Goal: Information Seeking & Learning: Learn about a topic

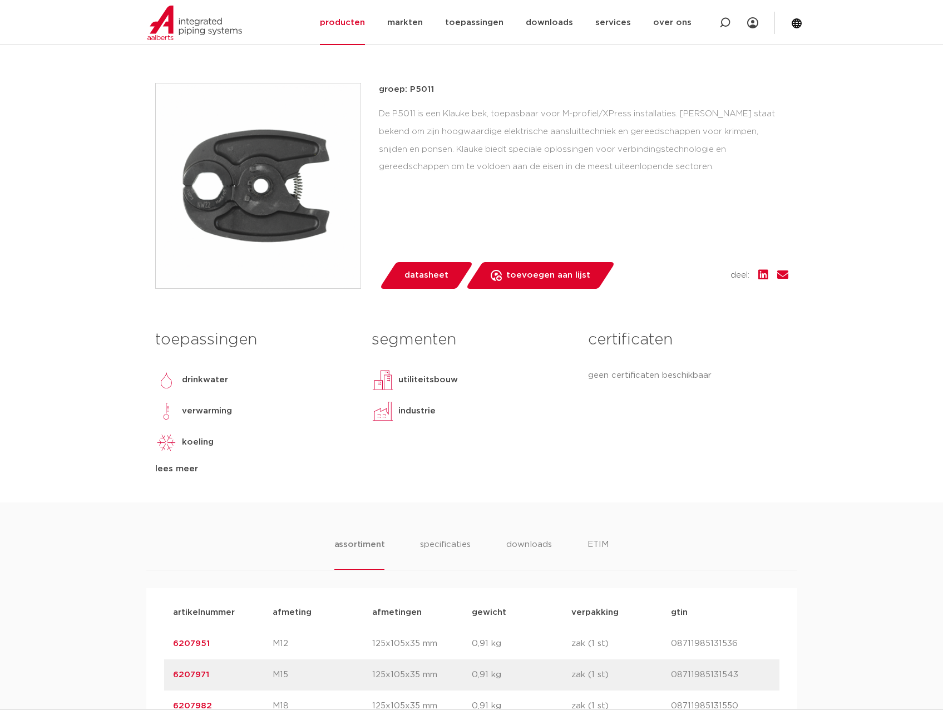
scroll to position [56, 0]
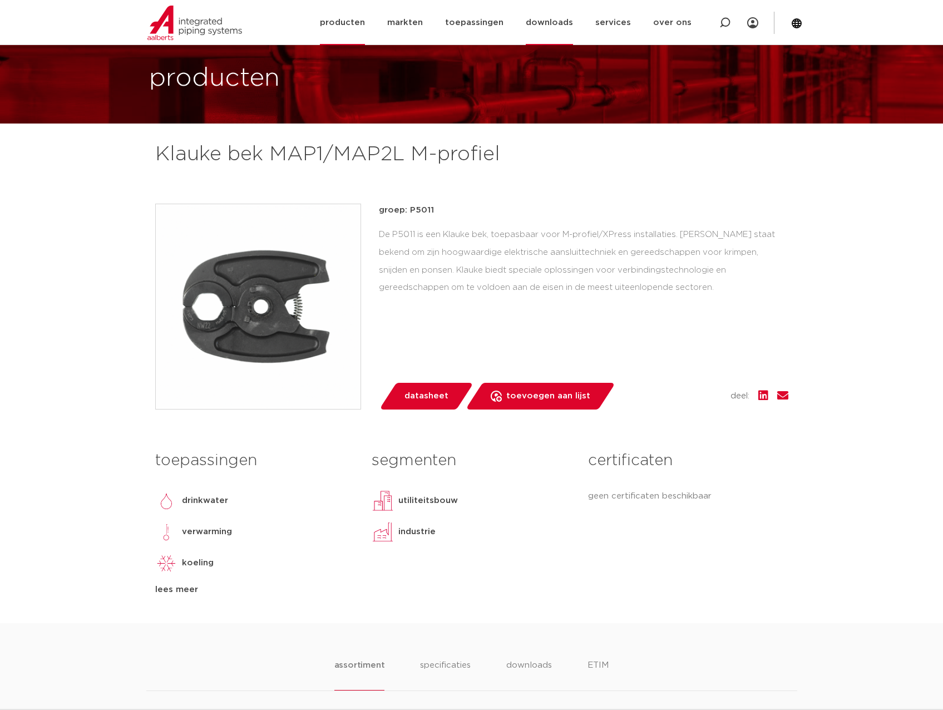
click at [559, 21] on link "downloads" at bounding box center [549, 22] width 47 height 45
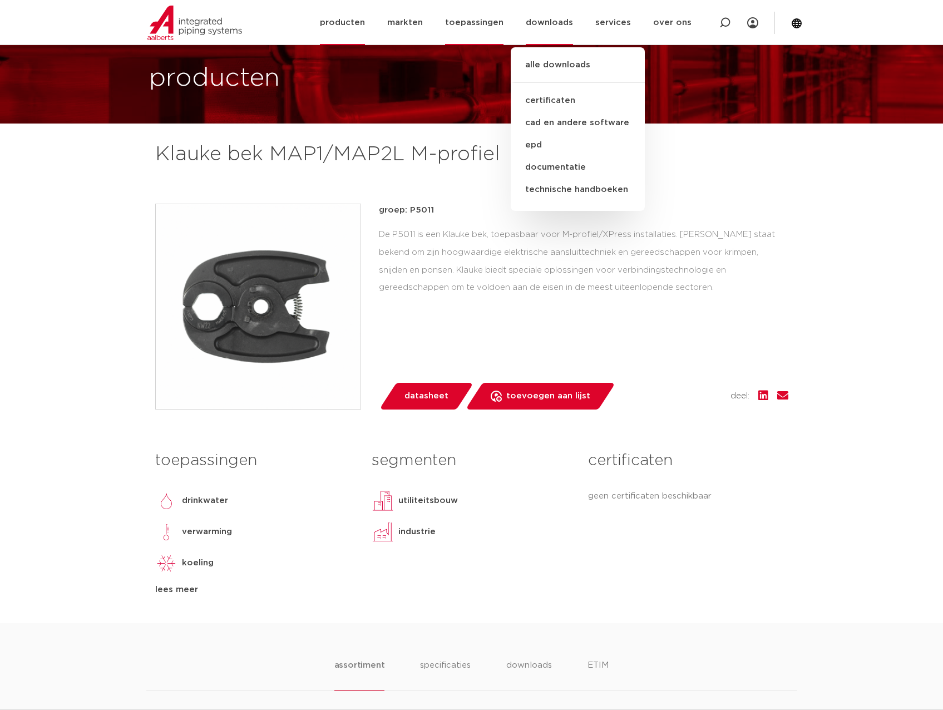
click at [493, 24] on link "toepassingen" at bounding box center [474, 22] width 58 height 45
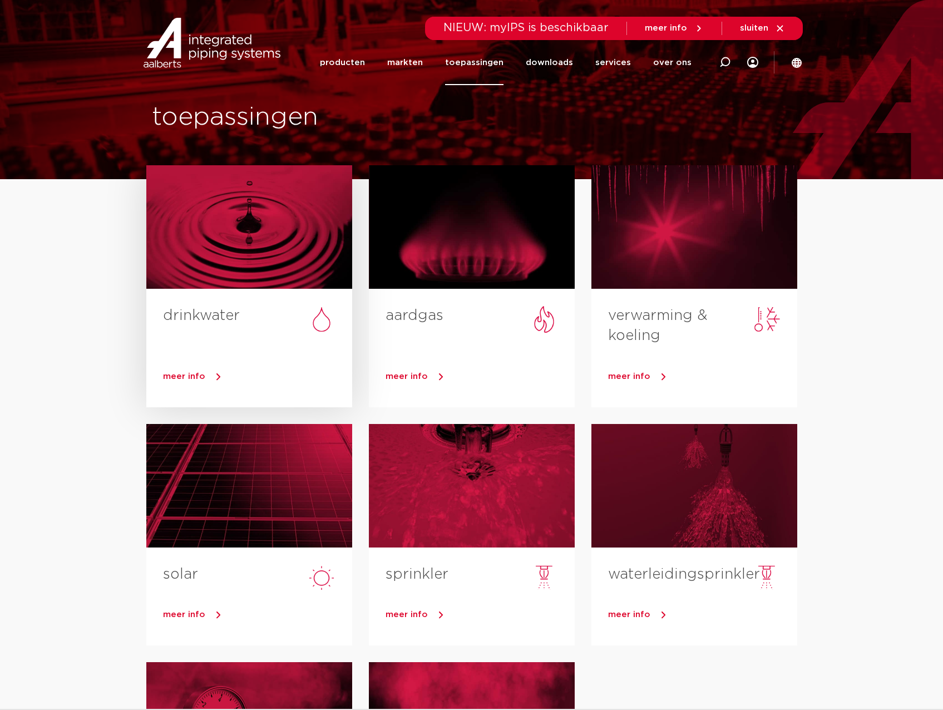
click at [260, 235] on div at bounding box center [249, 226] width 206 height 123
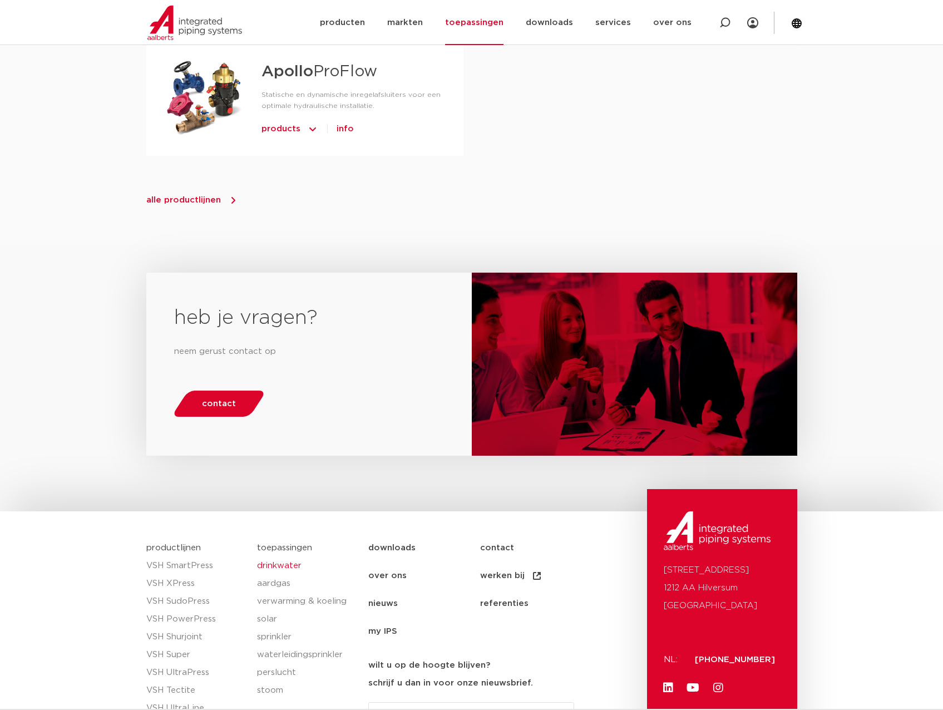
scroll to position [1284, 0]
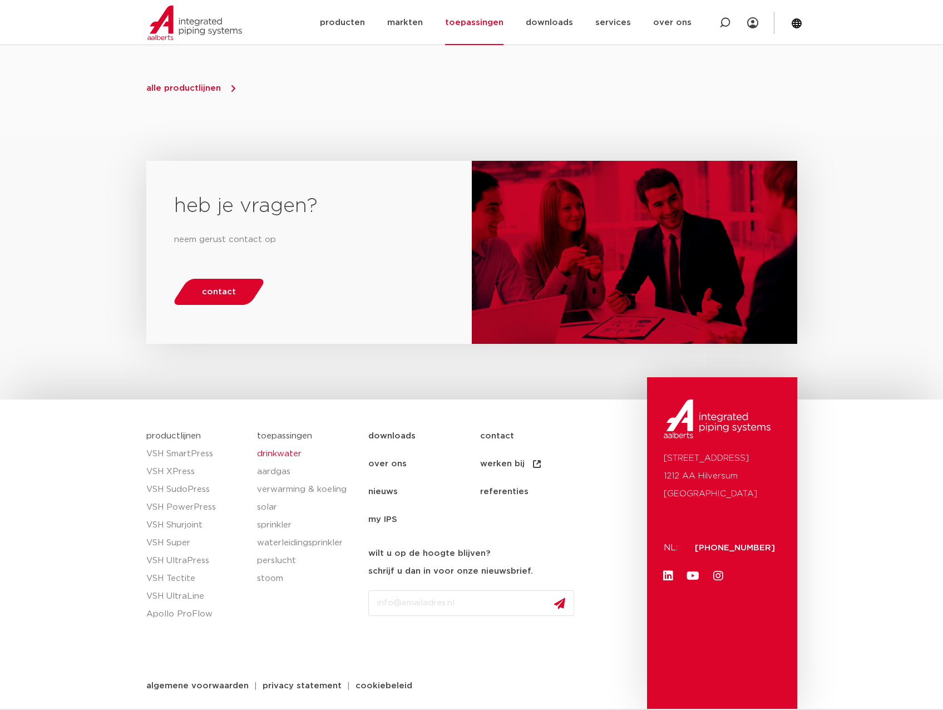
click at [270, 452] on link "drinkwater" at bounding box center [307, 454] width 100 height 18
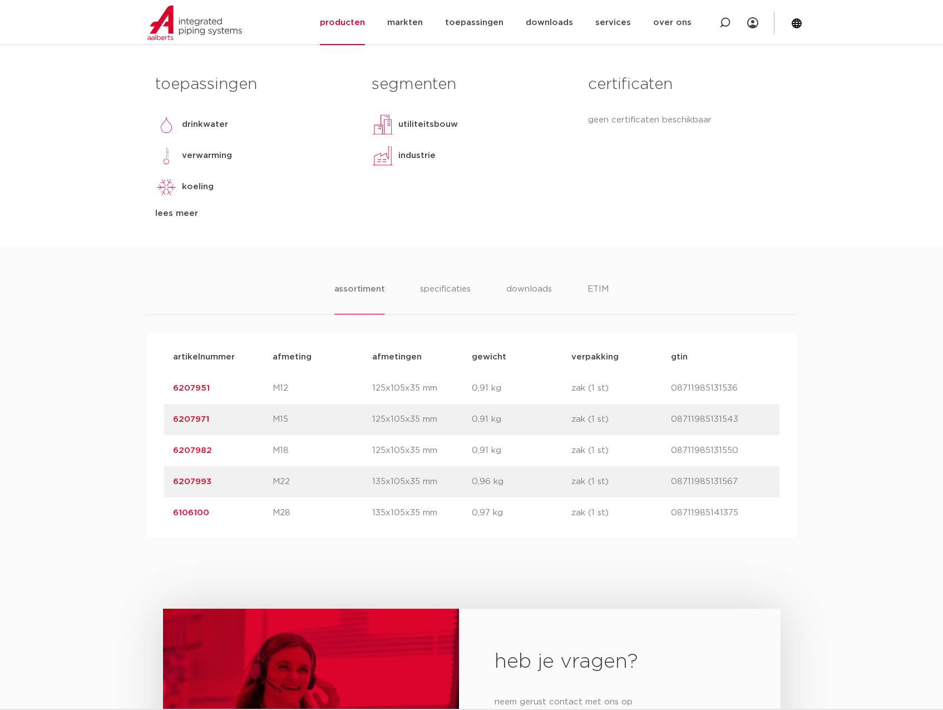
scroll to position [278, 0]
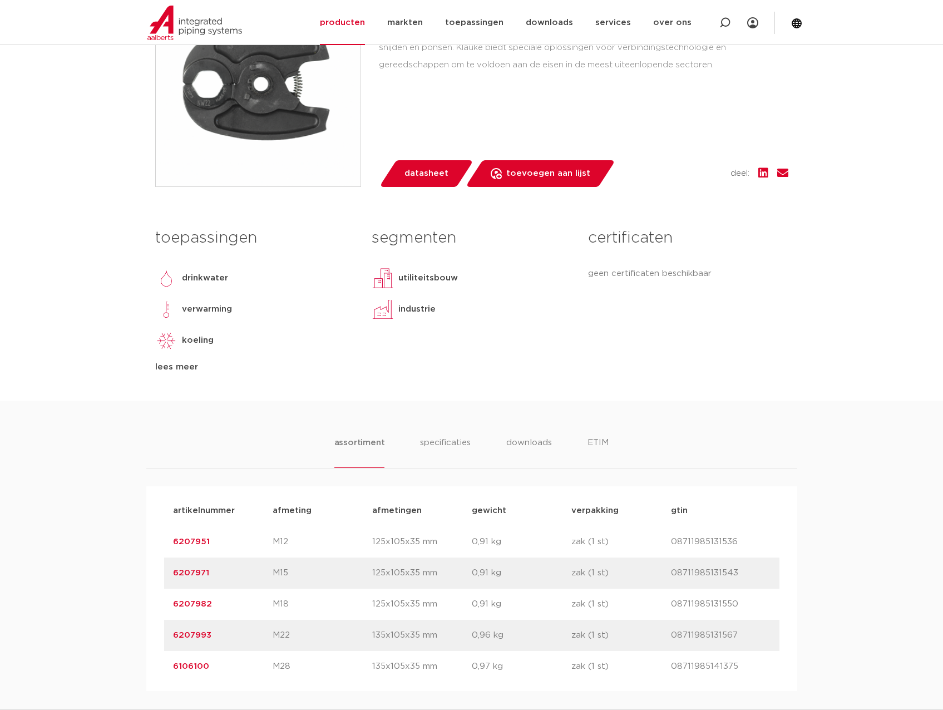
click at [167, 366] on div "lees meer" at bounding box center [255, 366] width 200 height 13
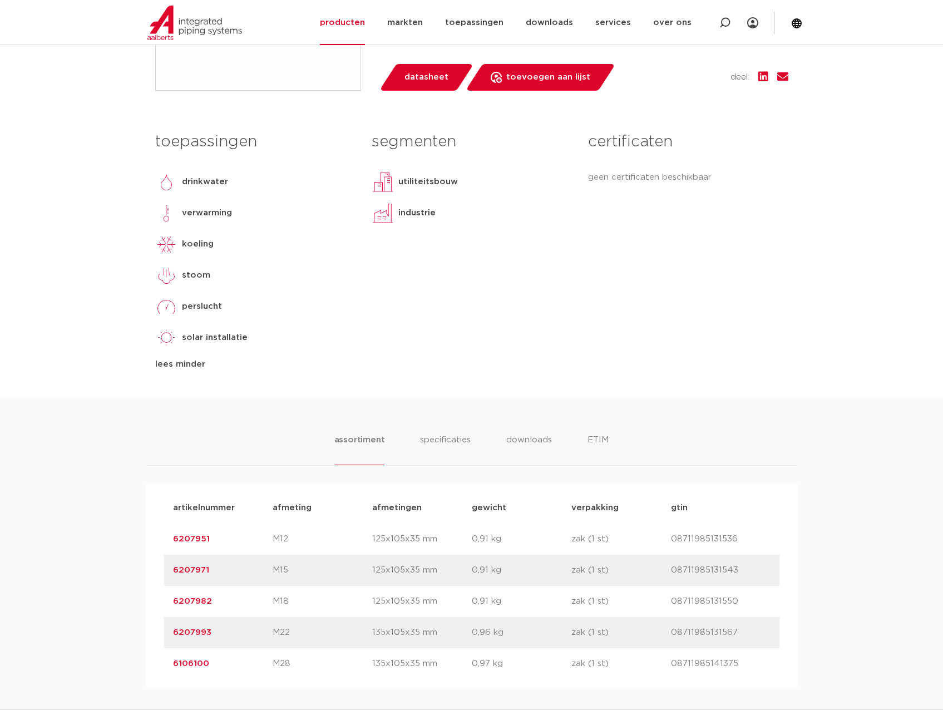
scroll to position [389, 0]
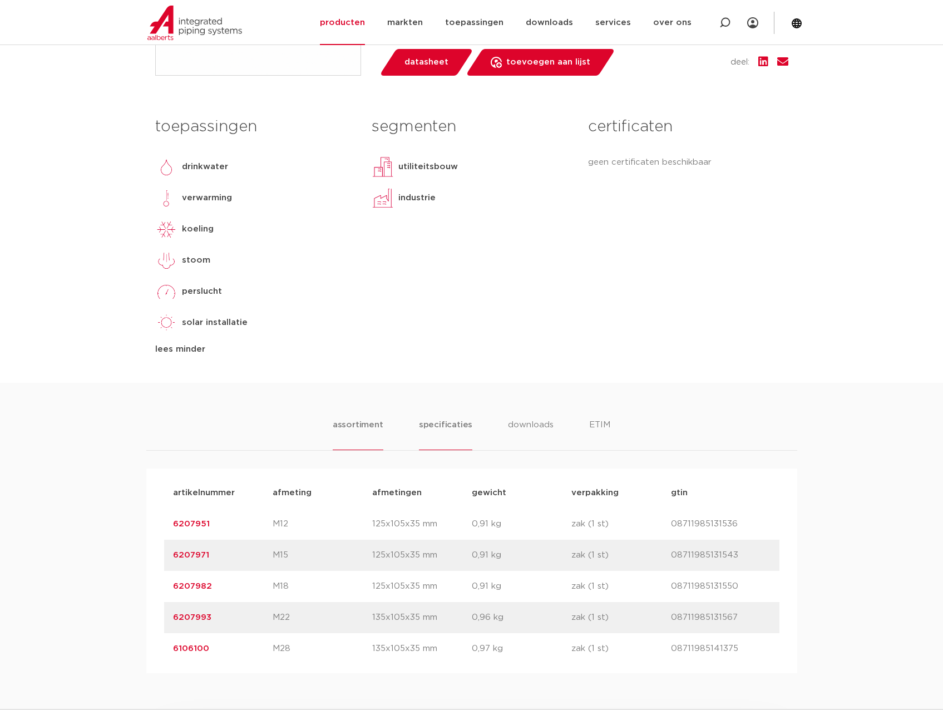
click at [450, 424] on li "specificaties" at bounding box center [445, 434] width 53 height 32
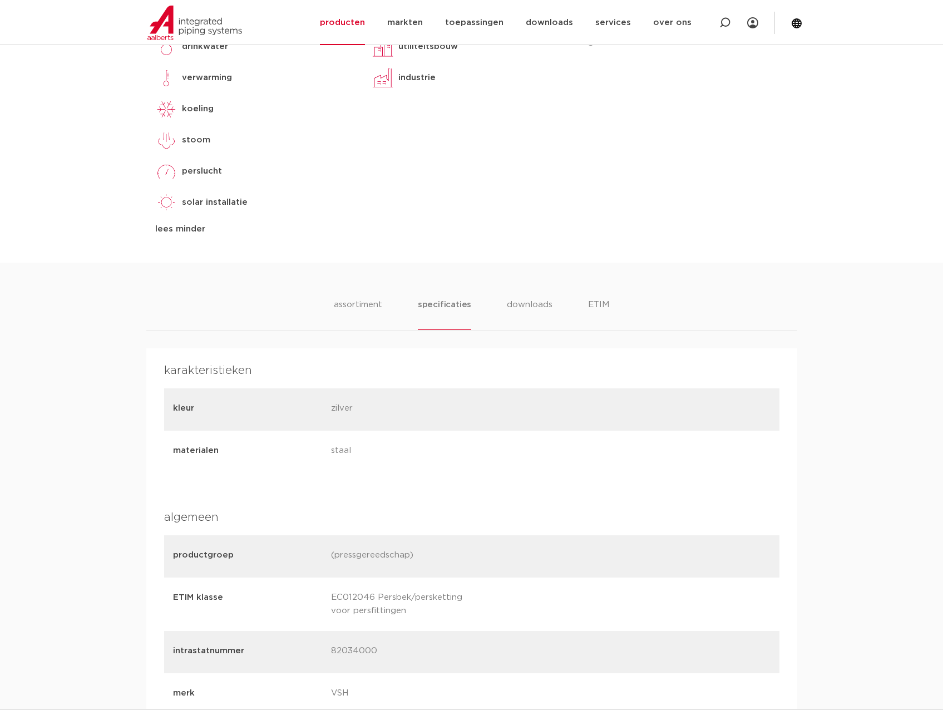
scroll to position [501, 0]
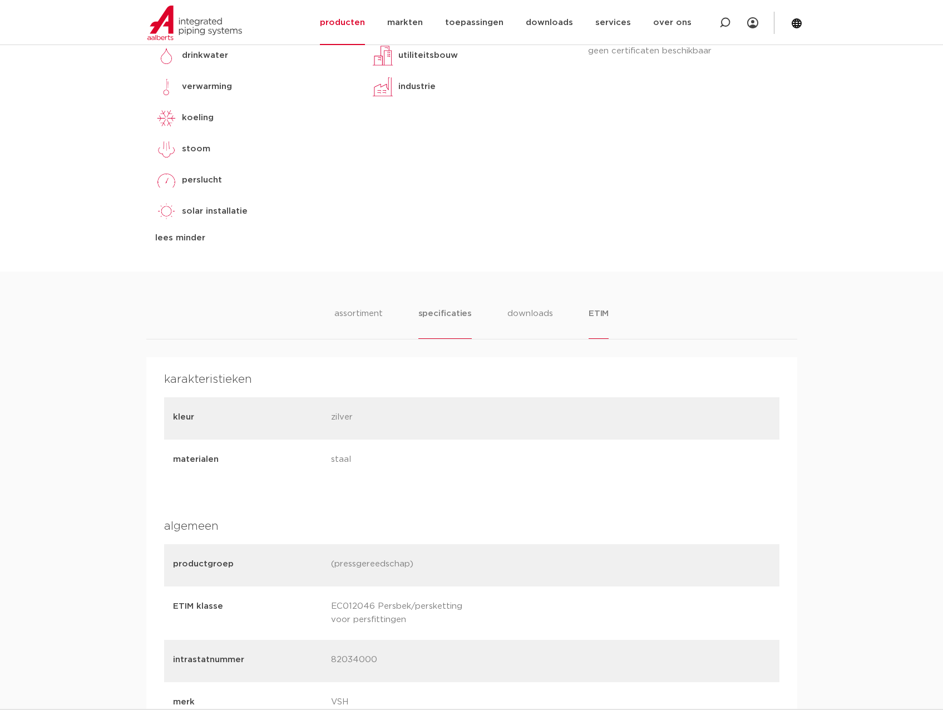
click at [601, 314] on li "ETIM" at bounding box center [599, 323] width 20 height 32
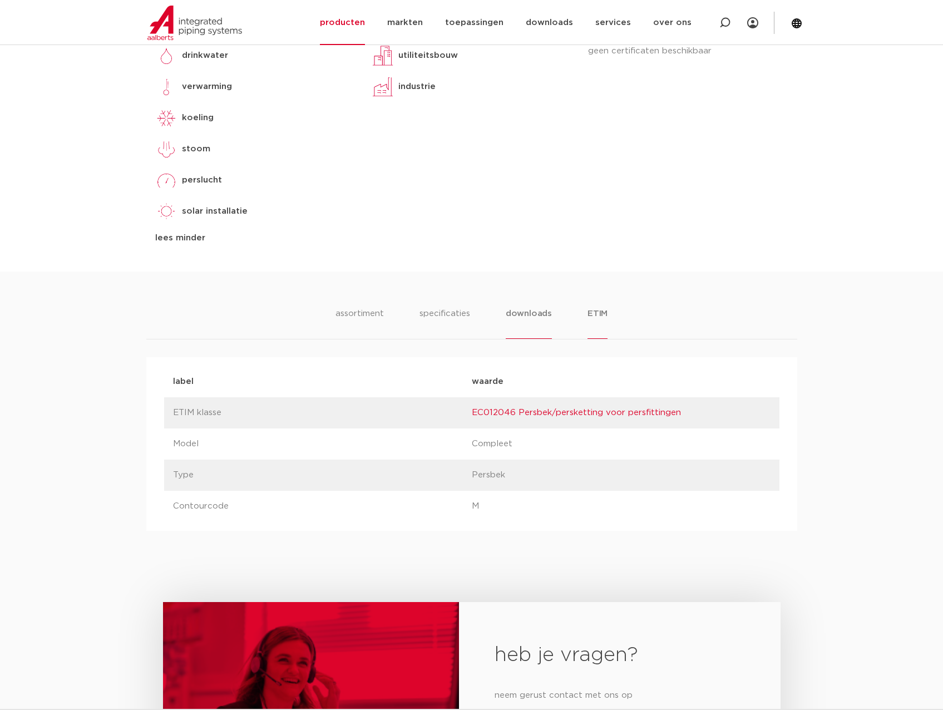
click at [514, 315] on li "downloads" at bounding box center [529, 323] width 46 height 32
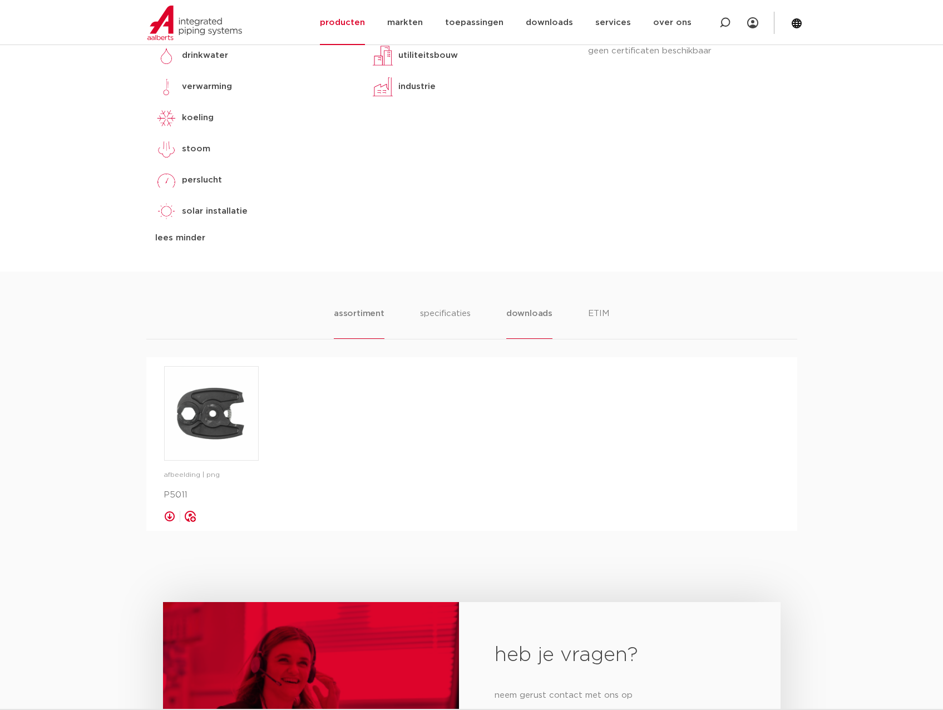
click at [364, 312] on li "assortiment" at bounding box center [359, 323] width 51 height 32
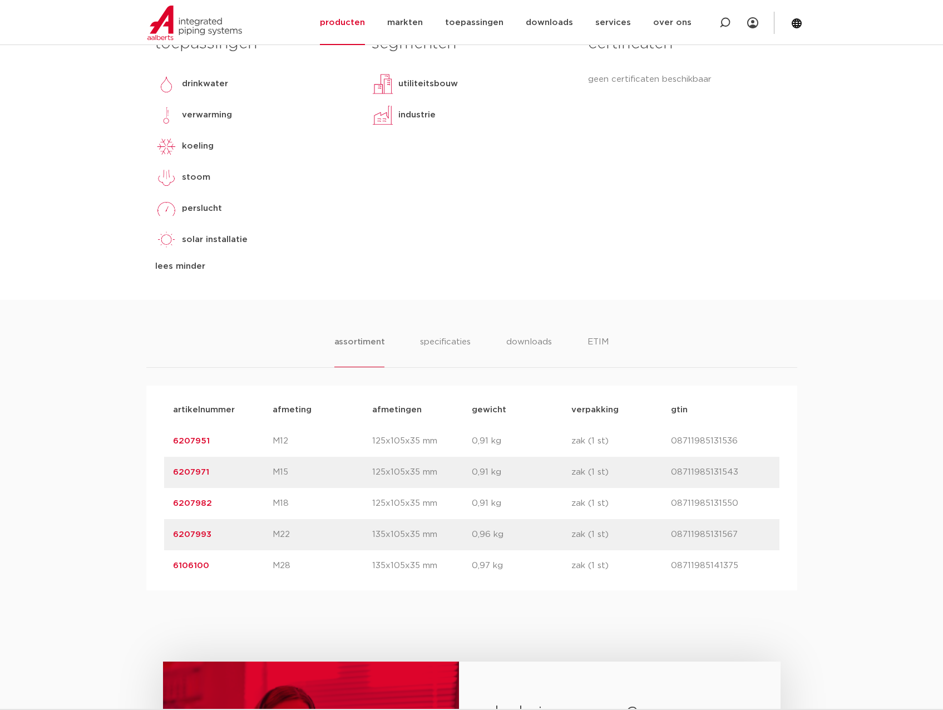
scroll to position [445, 0]
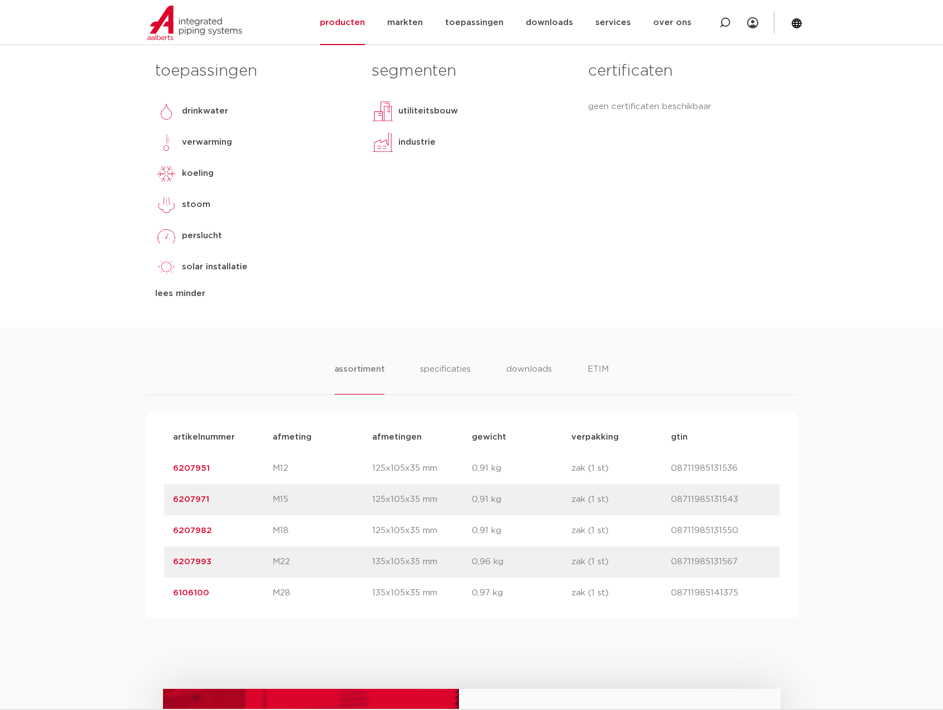
click at [191, 500] on link "6207971" at bounding box center [191, 499] width 36 height 8
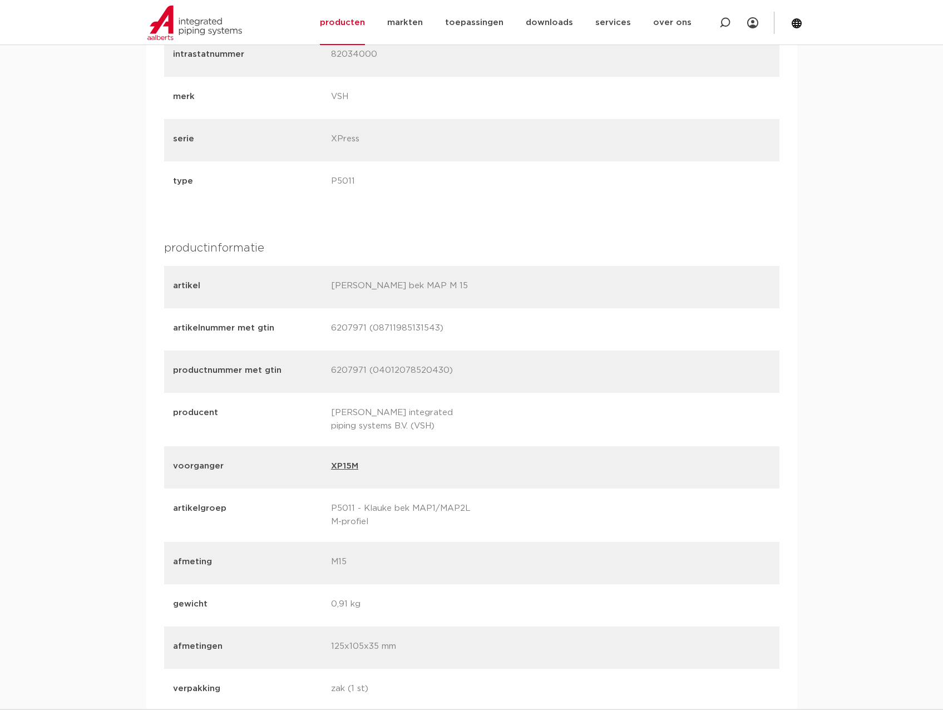
scroll to position [1113, 0]
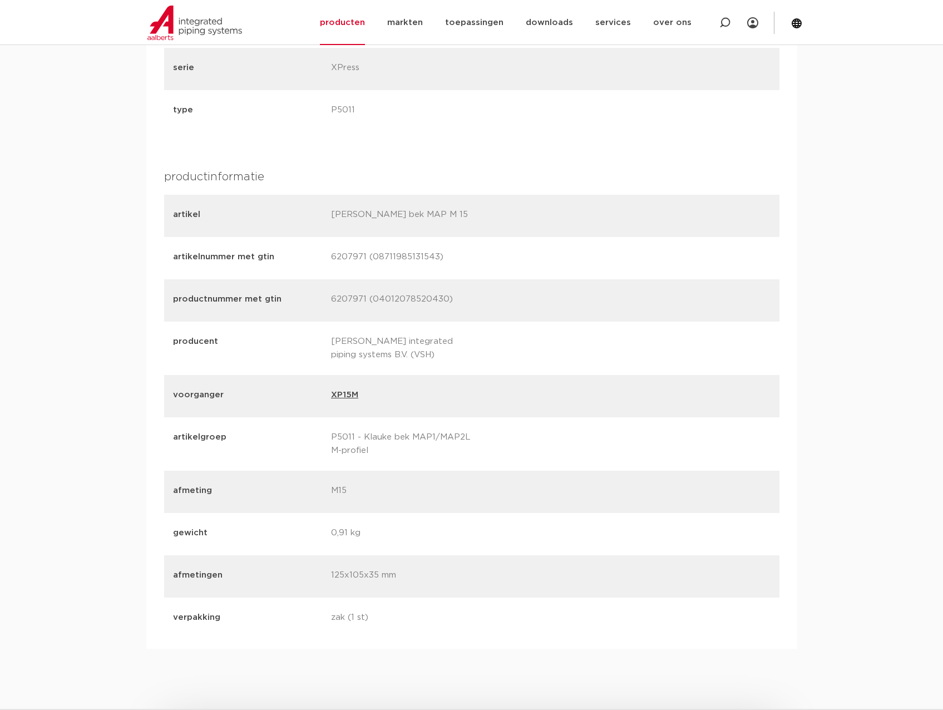
click at [347, 396] on link "XP15M" at bounding box center [344, 396] width 27 height 16
